Goal: Find specific page/section: Find specific page/section

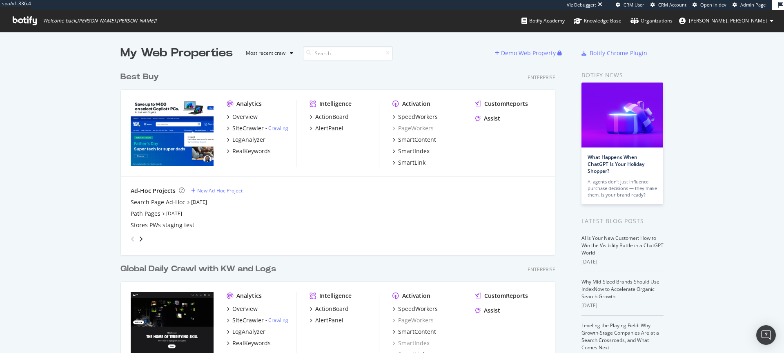
scroll to position [353, 784]
